Goal: Task Accomplishment & Management: Use online tool/utility

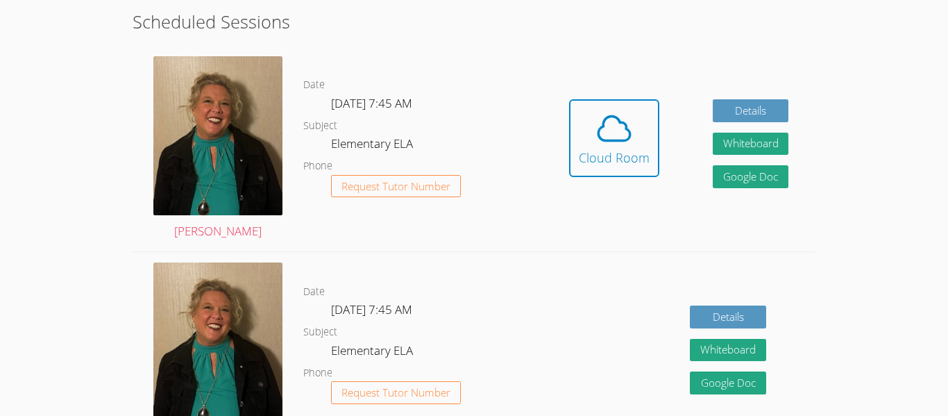
scroll to position [387, 0]
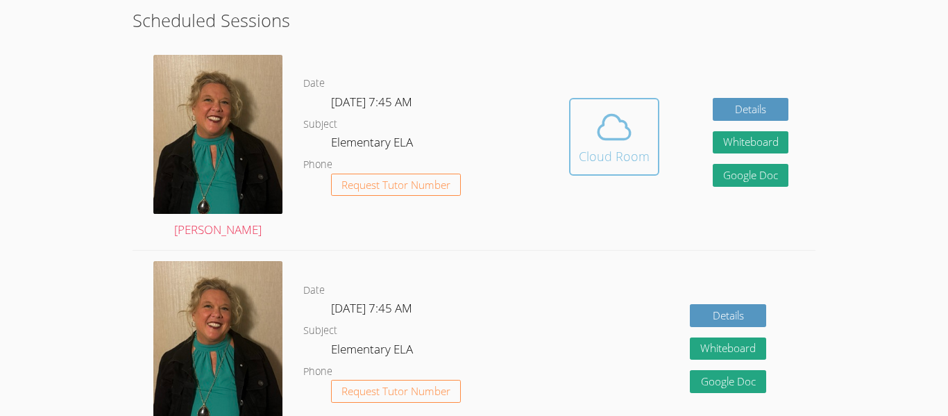
click at [582, 124] on span at bounding box center [614, 127] width 71 height 39
click at [579, 114] on span at bounding box center [614, 127] width 71 height 39
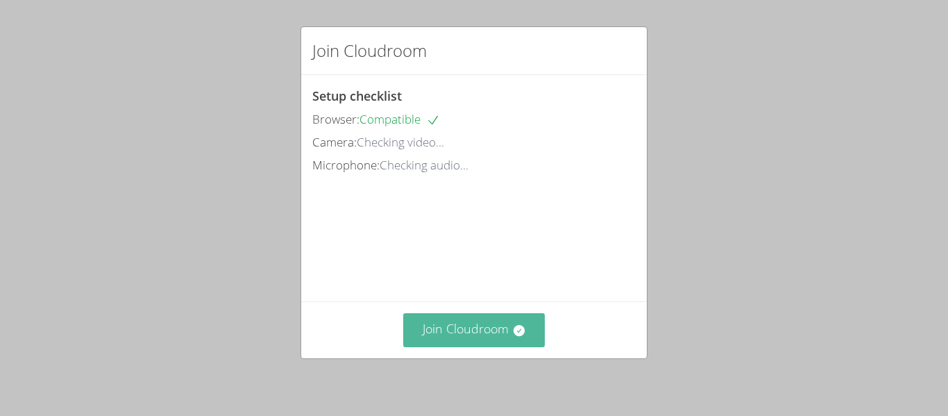
click at [468, 336] on button "Join Cloudroom" at bounding box center [474, 330] width 142 height 34
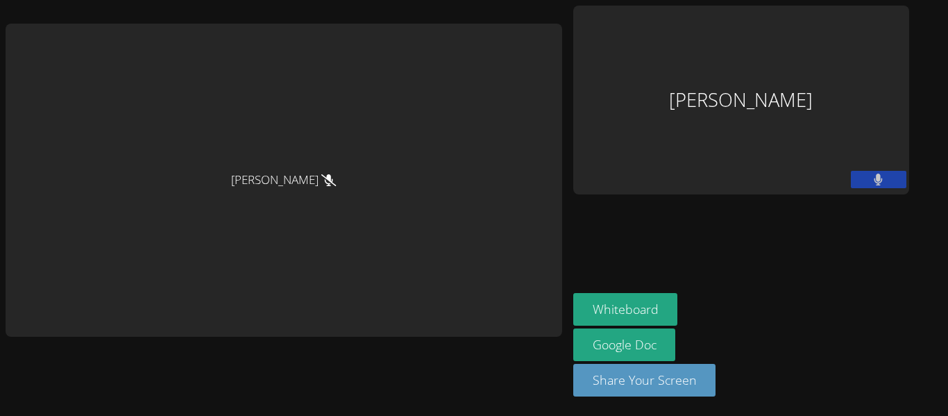
click at [468, 336] on div "[PERSON_NAME]" at bounding box center [284, 180] width 557 height 313
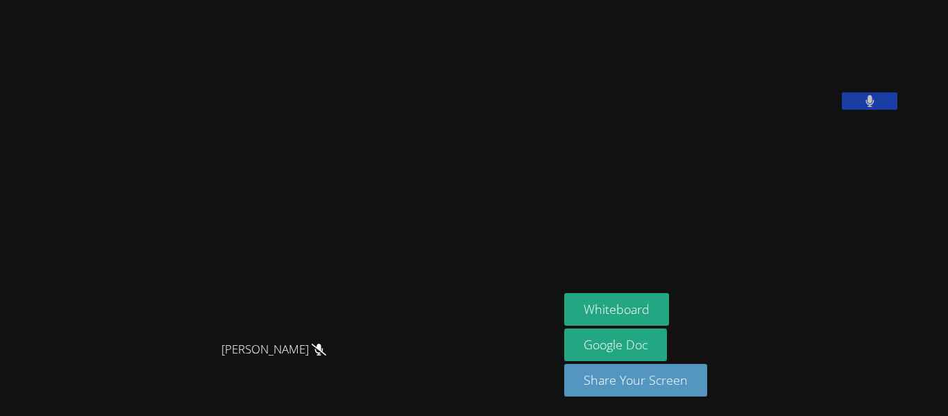
click at [237, 106] on video at bounding box center [280, 180] width 208 height 308
click at [587, 323] on button "Whiteboard" at bounding box center [616, 309] width 105 height 33
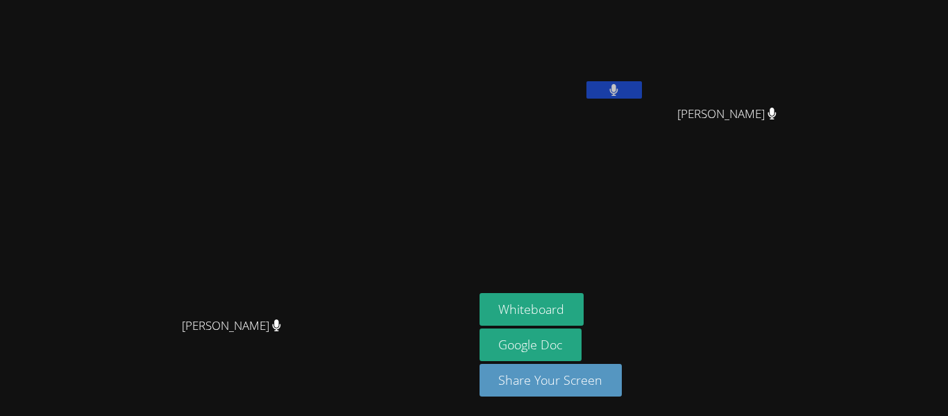
click at [645, 51] on video at bounding box center [562, 52] width 165 height 93
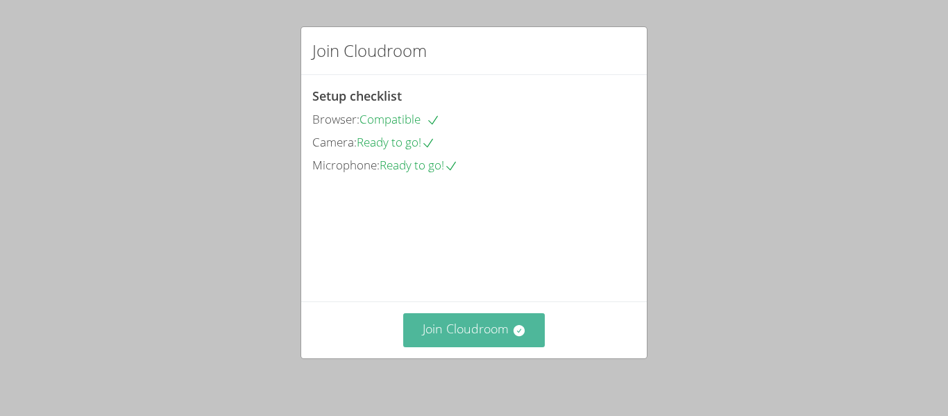
click at [525, 314] on button "Join Cloudroom" at bounding box center [474, 330] width 142 height 34
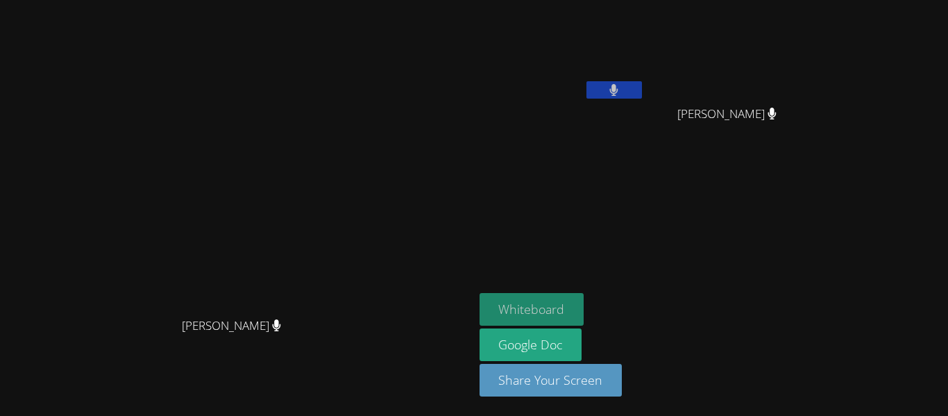
click at [584, 308] on button "Whiteboard" at bounding box center [532, 309] width 105 height 33
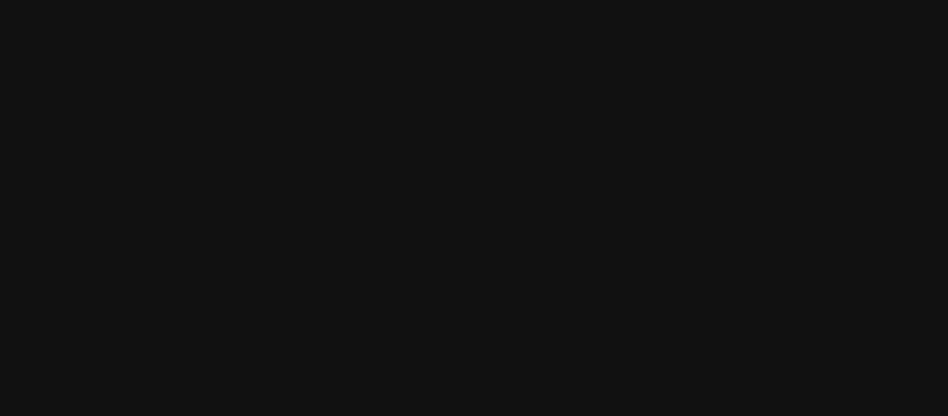
scroll to position [2, 0]
click at [133, 133] on video at bounding box center [237, 186] width 208 height 260
click at [133, 163] on video at bounding box center [237, 173] width 208 height 260
click at [133, 92] on video at bounding box center [237, 173] width 208 height 260
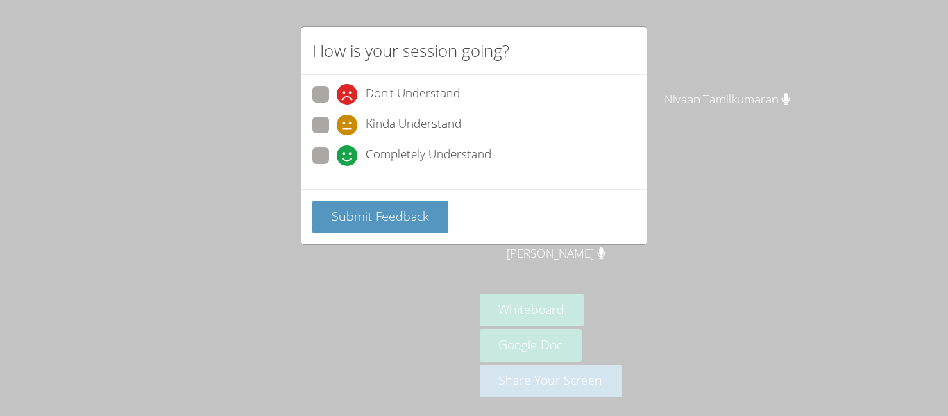
click at [323, 145] on div "Don't Understand Kinda Understand Completely Understand" at bounding box center [473, 129] width 323 height 86
click at [337, 166] on span at bounding box center [337, 166] width 0 height 0
click at [337, 153] on input "Completely Understand" at bounding box center [343, 153] width 12 height 12
radio input "true"
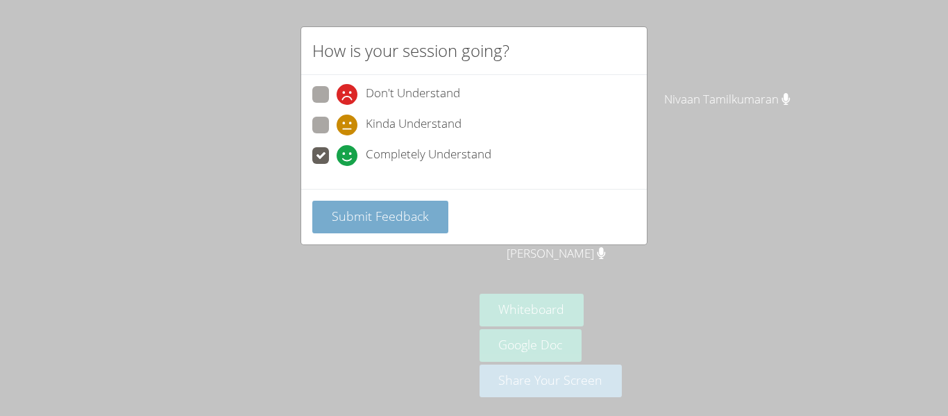
click at [360, 210] on span "Submit Feedback" at bounding box center [380, 215] width 97 height 17
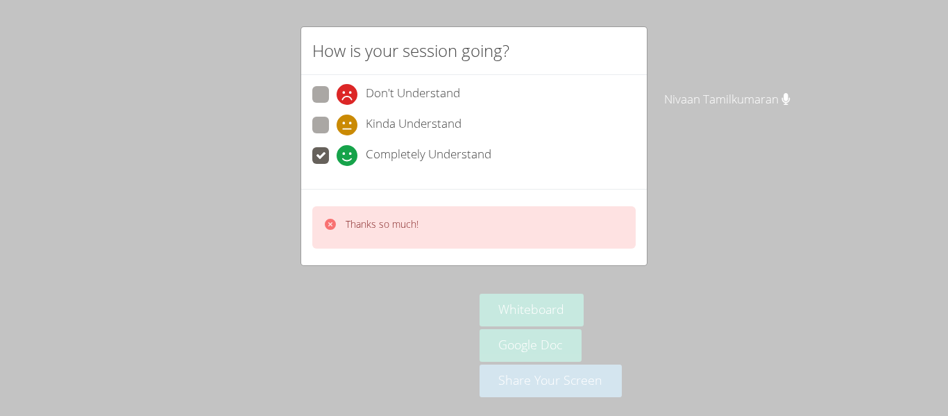
click at [407, 200] on div "Thanks so much!" at bounding box center [474, 227] width 346 height 76
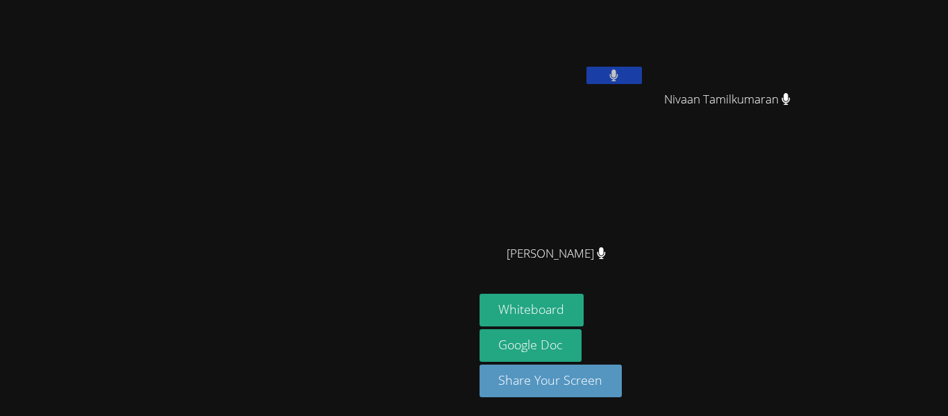
click at [341, 198] on video at bounding box center [237, 173] width 208 height 260
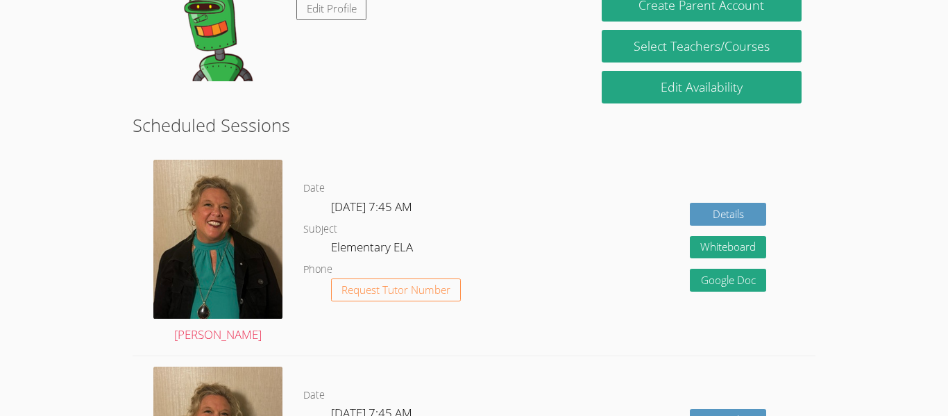
scroll to position [239, 0]
